Goal: Information Seeking & Learning: Learn about a topic

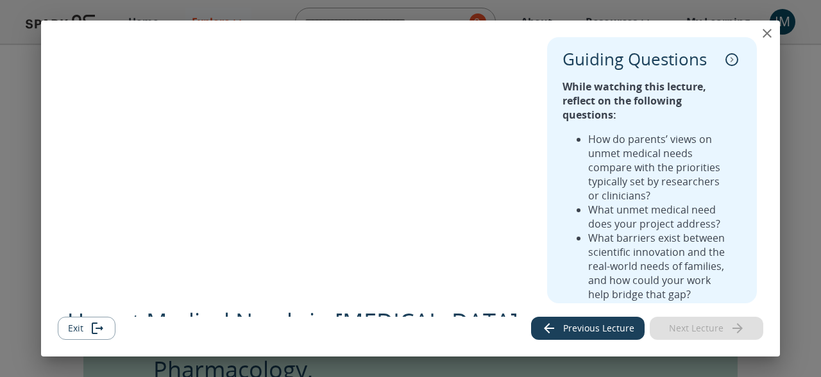
scroll to position [844, 0]
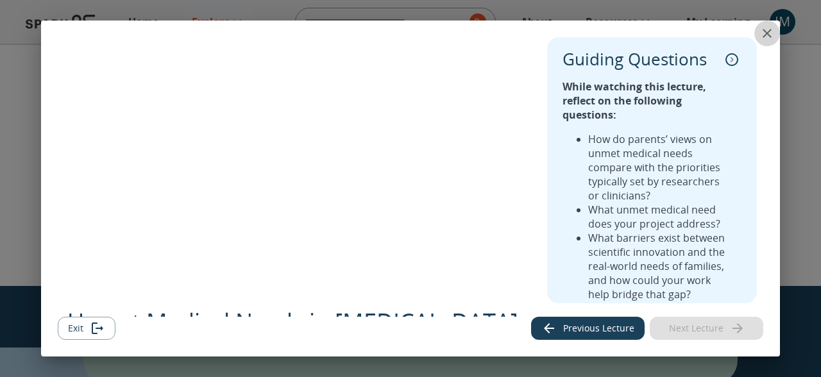
click at [772, 34] on icon "close" at bounding box center [767, 33] width 15 height 15
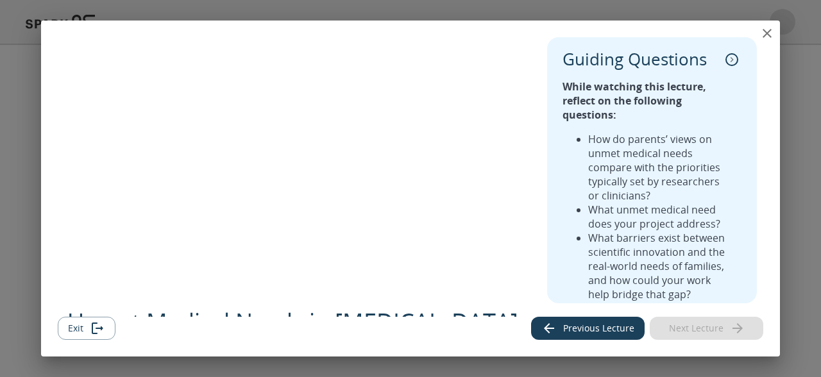
scroll to position [928, 0]
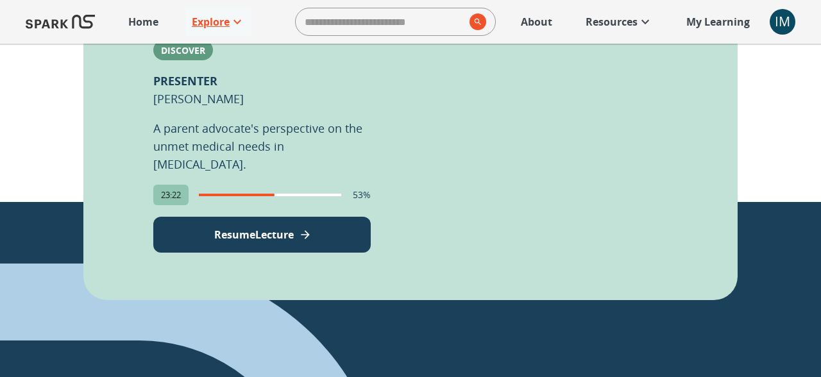
click at [214, 21] on p "Explore" at bounding box center [211, 21] width 38 height 15
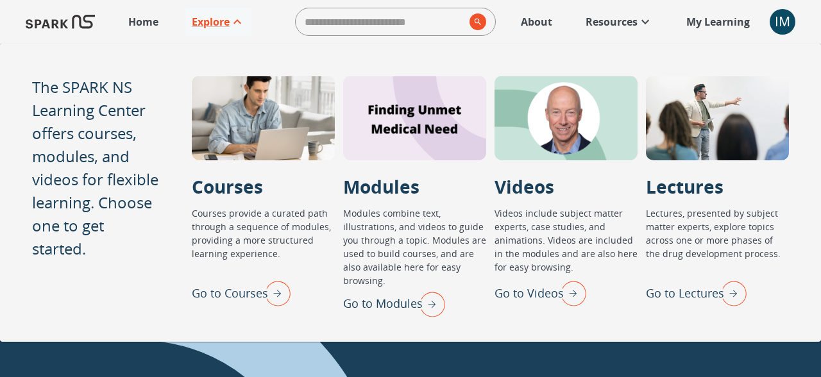
click at [424, 299] on img "Go to Modules" at bounding box center [429, 303] width 32 height 33
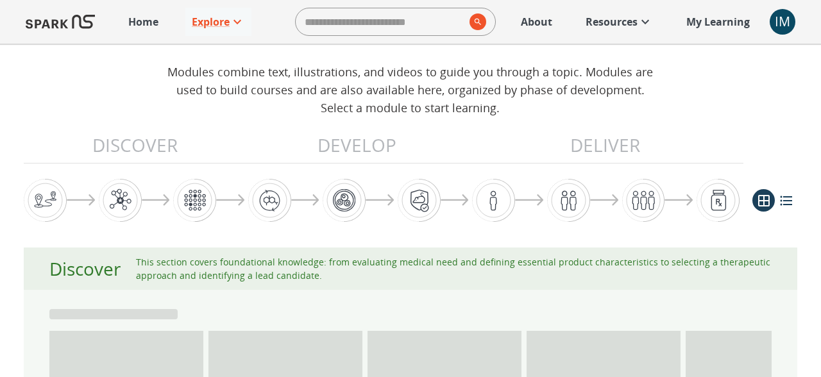
scroll to position [207, 0]
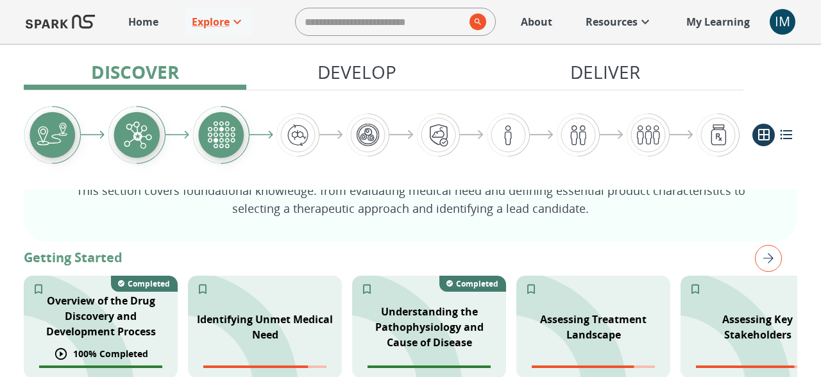
click at [118, 313] on p "Overview of the Drug Discovery and Development Process" at bounding box center [100, 316] width 139 height 46
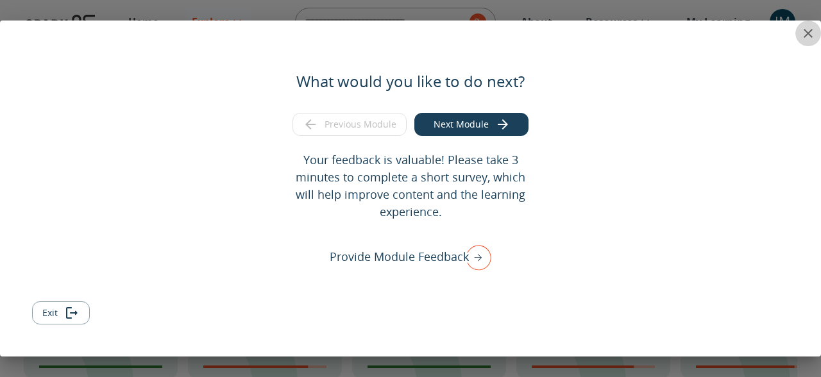
click at [807, 35] on icon "close" at bounding box center [808, 33] width 9 height 9
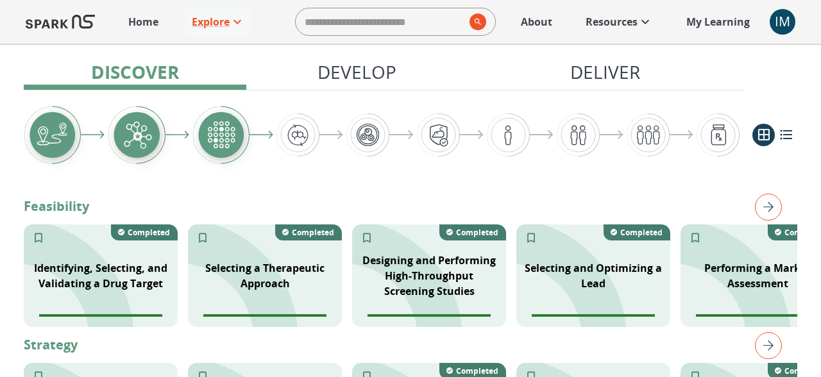
scroll to position [402, 0]
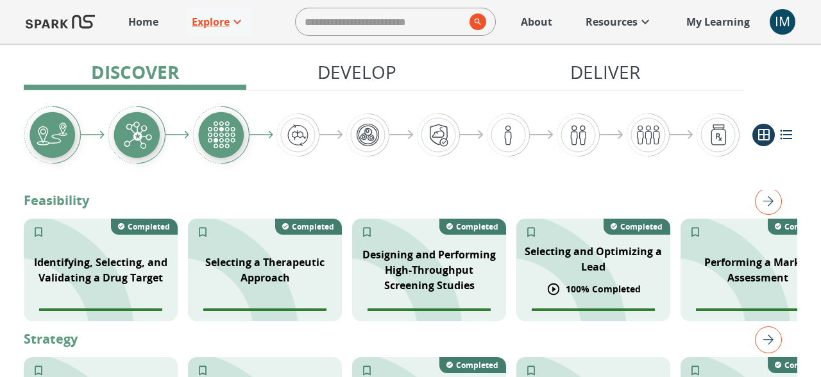
click at [565, 257] on p "Selecting and Optimizing a Lead" at bounding box center [593, 259] width 139 height 31
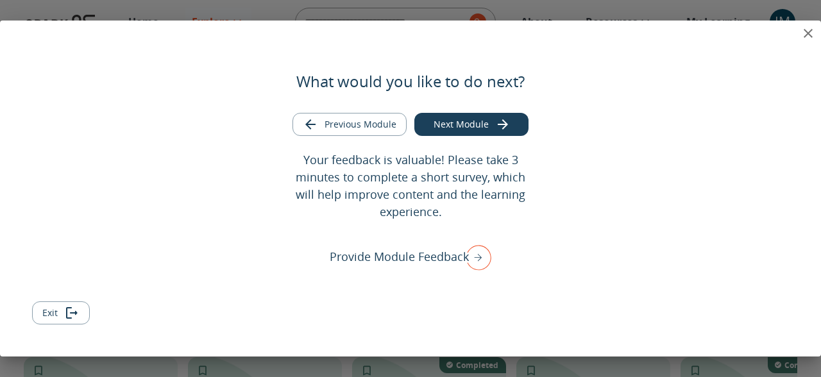
click at [810, 31] on icon "close" at bounding box center [808, 33] width 9 height 9
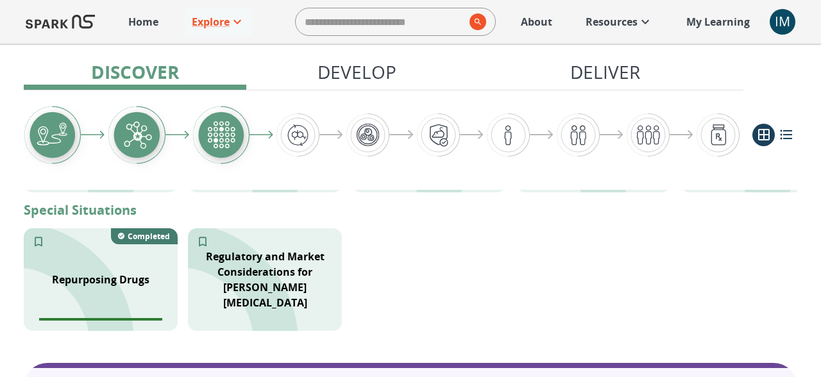
scroll to position [622, 0]
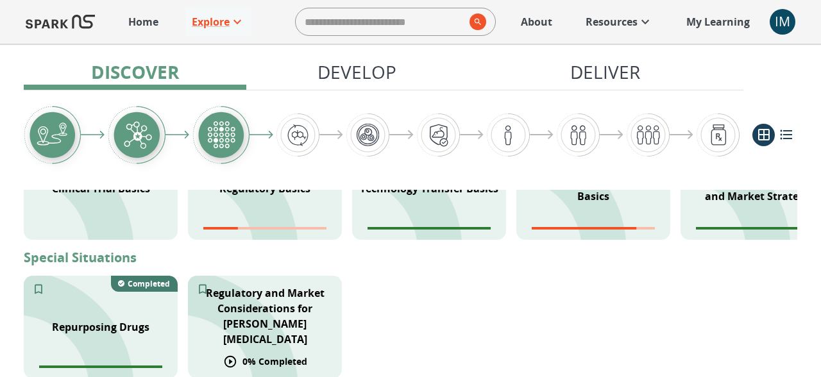
click at [285, 288] on div "Regulatory and Market Considerations for [PERSON_NAME][MEDICAL_DATA]" at bounding box center [265, 316] width 154 height 77
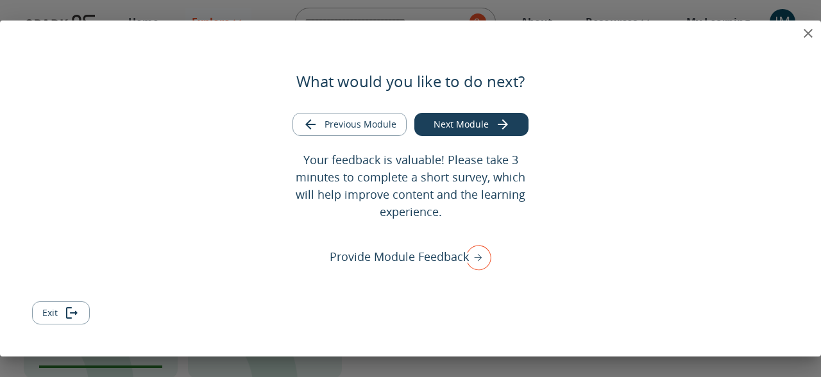
click at [806, 31] on icon "close" at bounding box center [808, 33] width 9 height 9
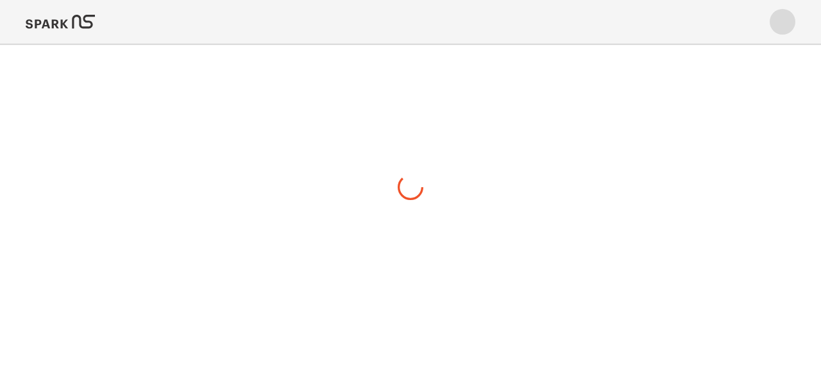
scroll to position [0, 0]
